Goal: Navigation & Orientation: Go to known website

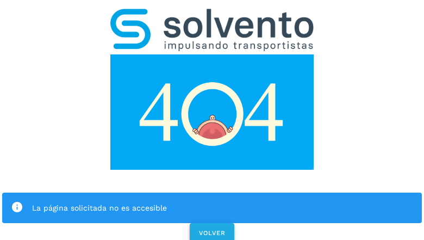
click at [211, 229] on span "VOLVER" at bounding box center [211, 233] width 27 height 8
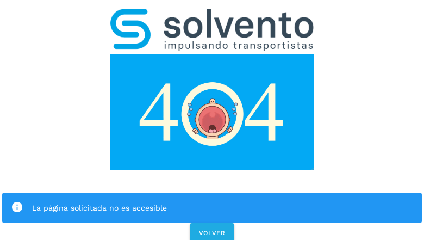
click at [212, 120] on div "La página solicitada no es accesible VOLVER" at bounding box center [212, 122] width 424 height 245
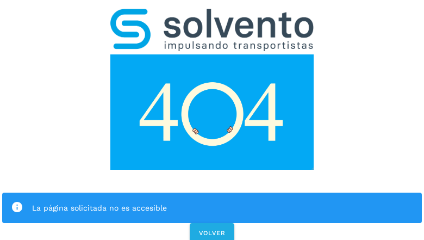
click at [212, 120] on div "La página solicitada no es accesible VOLVER" at bounding box center [212, 122] width 424 height 245
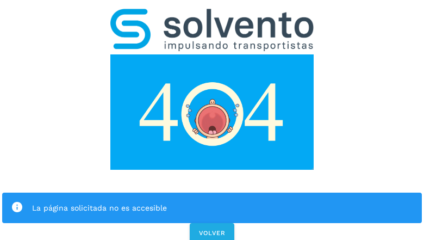
click at [212, 120] on div "La página solicitada no es accesible VOLVER" at bounding box center [212, 122] width 424 height 245
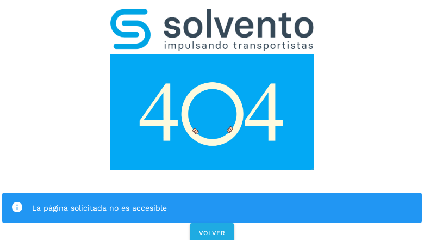
click at [212, 120] on div "La página solicitada no es accesible VOLVER" at bounding box center [212, 122] width 424 height 245
click at [212, 192] on div "La página solicitada no es accesible" at bounding box center [211, 207] width 419 height 30
click at [212, 54] on img at bounding box center [211, 111] width 203 height 115
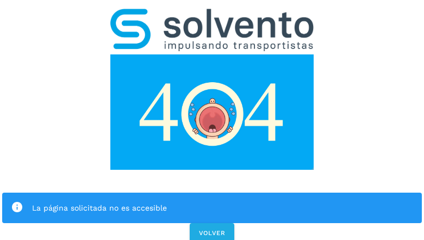
click at [212, 54] on img at bounding box center [211, 111] width 203 height 115
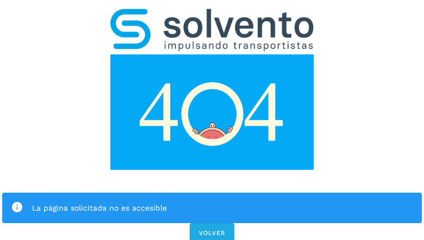
click at [212, 14] on img at bounding box center [211, 30] width 203 height 42
click at [212, 54] on img at bounding box center [211, 111] width 203 height 115
click at [212, 201] on div "La página solicitada no es accesible" at bounding box center [222, 207] width 381 height 13
click at [17, 201] on icon at bounding box center [17, 207] width 12 height 12
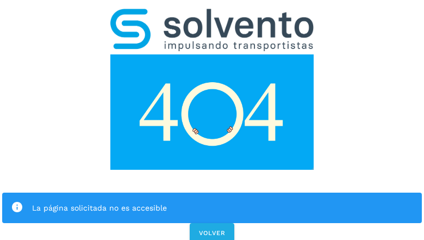
click at [222, 201] on div "La página solicitada no es accesible" at bounding box center [222, 207] width 381 height 13
click at [212, 229] on span "VOLVER" at bounding box center [211, 233] width 27 height 8
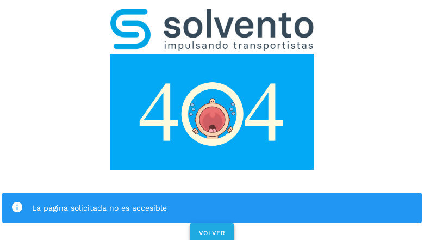
click at [211, 229] on span "VOLVER" at bounding box center [211, 233] width 27 height 8
click at [212, 120] on div "La página solicitada no es accesible VOLVER" at bounding box center [212, 122] width 424 height 245
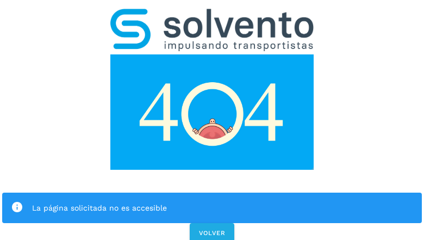
click at [212, 120] on div "La página solicitada no es accesible VOLVER" at bounding box center [212, 122] width 424 height 245
click at [212, 192] on div "La página solicitada no es accesible" at bounding box center [211, 207] width 419 height 30
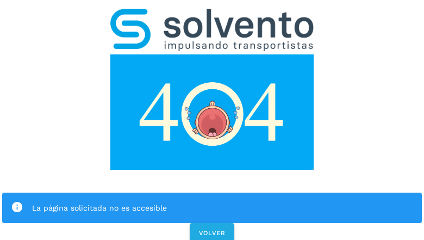
click at [212, 54] on img at bounding box center [211, 111] width 203 height 115
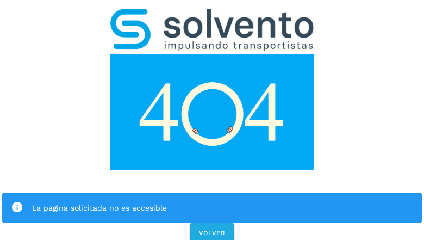
click at [212, 54] on img at bounding box center [211, 111] width 203 height 115
click at [212, 14] on img at bounding box center [211, 30] width 203 height 42
click at [212, 54] on img at bounding box center [211, 111] width 203 height 115
click at [212, 201] on div "La página solicitada no es accesible" at bounding box center [222, 207] width 381 height 13
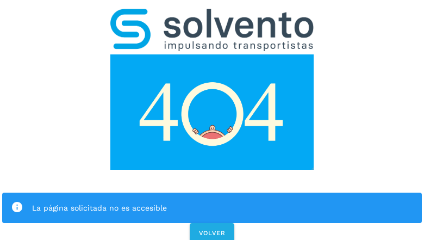
click at [17, 201] on icon at bounding box center [17, 207] width 12 height 12
click at [222, 201] on div "La página solicitada no es accesible" at bounding box center [222, 207] width 381 height 13
click at [212, 229] on span "VOLVER" at bounding box center [211, 233] width 27 height 8
click at [211, 229] on span "VOLVER" at bounding box center [211, 233] width 27 height 8
click at [212, 120] on div "La página solicitada no es accesible VOLVER" at bounding box center [212, 122] width 424 height 245
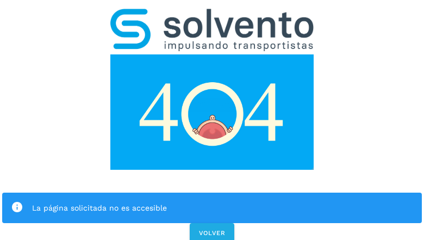
click at [212, 120] on div "La página solicitada no es accesible VOLVER" at bounding box center [212, 122] width 424 height 245
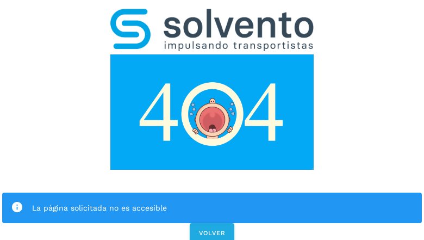
click at [212, 192] on div "La página solicitada no es accesible" at bounding box center [211, 207] width 419 height 30
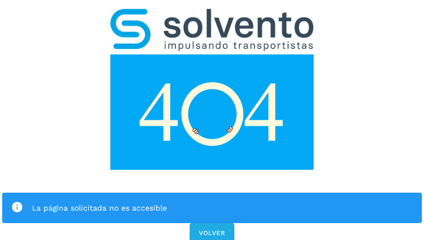
click at [212, 54] on img at bounding box center [211, 111] width 203 height 115
click at [212, 14] on img at bounding box center [211, 30] width 203 height 42
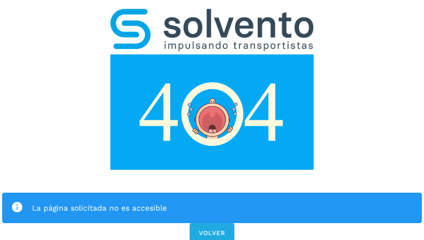
click at [212, 54] on img at bounding box center [211, 111] width 203 height 115
click at [212, 201] on div "La página solicitada no es accesible" at bounding box center [222, 207] width 381 height 13
